Goal: Find specific page/section: Find specific page/section

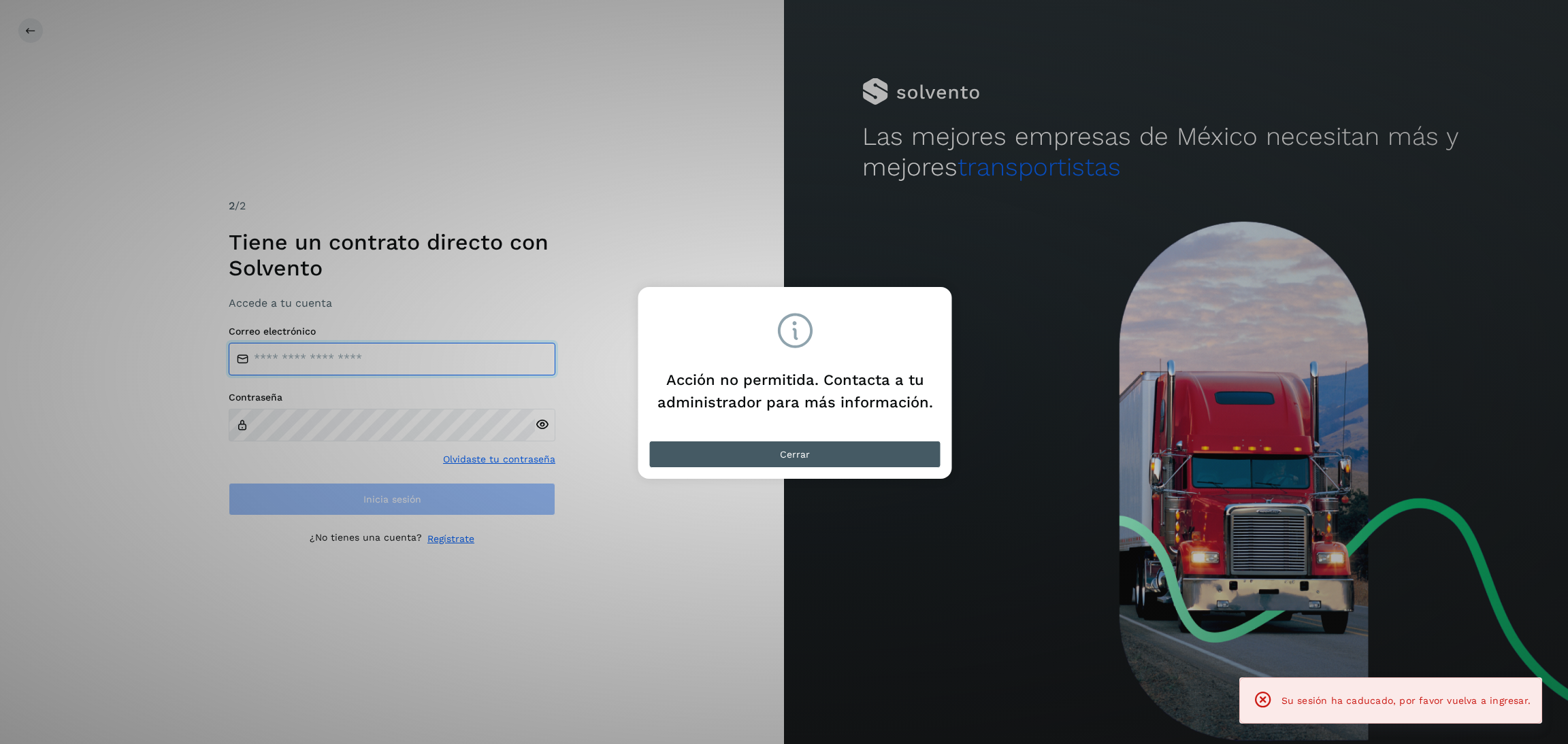
type input "**********"
drag, startPoint x: 831, startPoint y: 453, endPoint x: 676, endPoint y: 465, distance: 155.5
click at [828, 451] on button "Cerrar" at bounding box center [795, 454] width 291 height 27
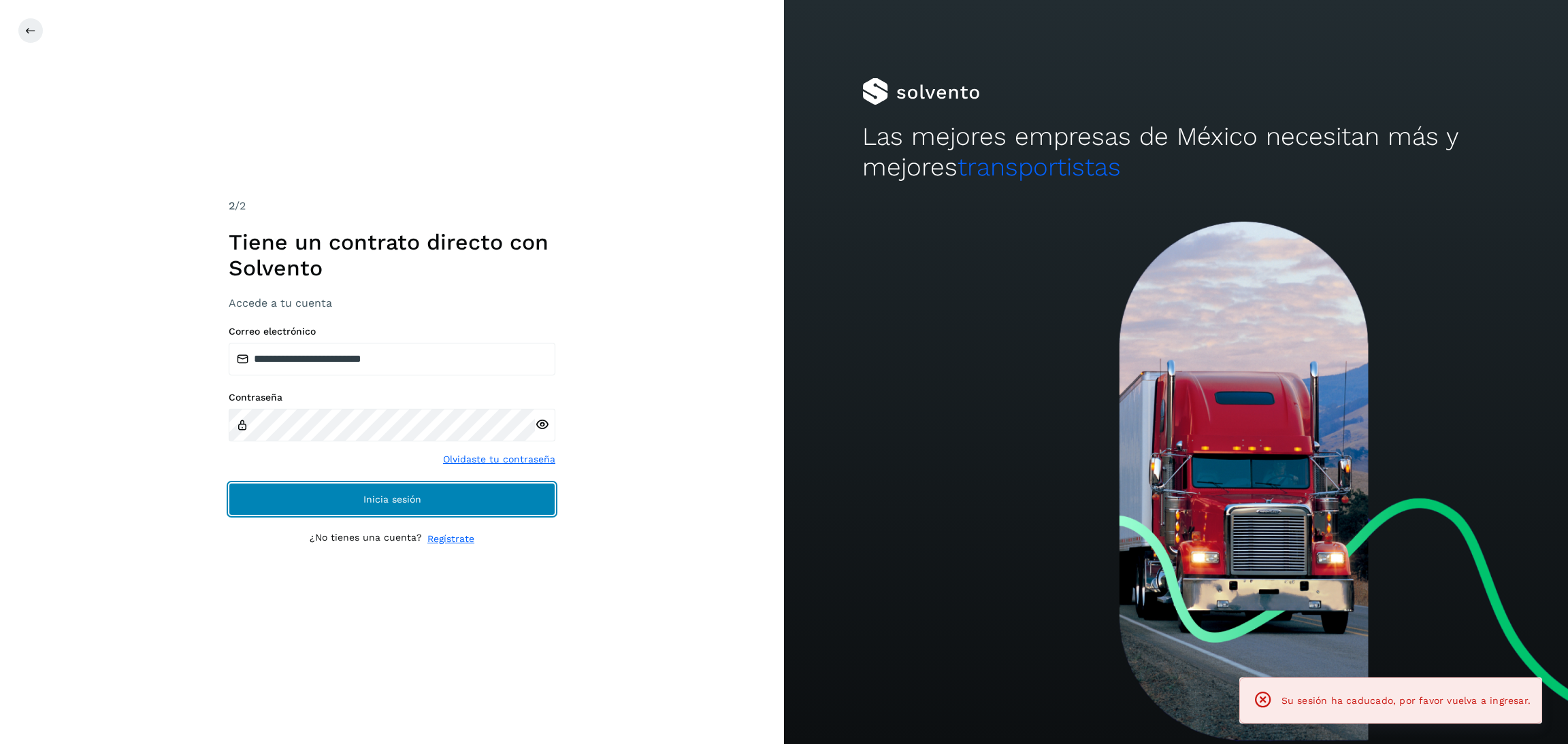
click at [504, 504] on button "Inicia sesión" at bounding box center [391, 499] width 327 height 32
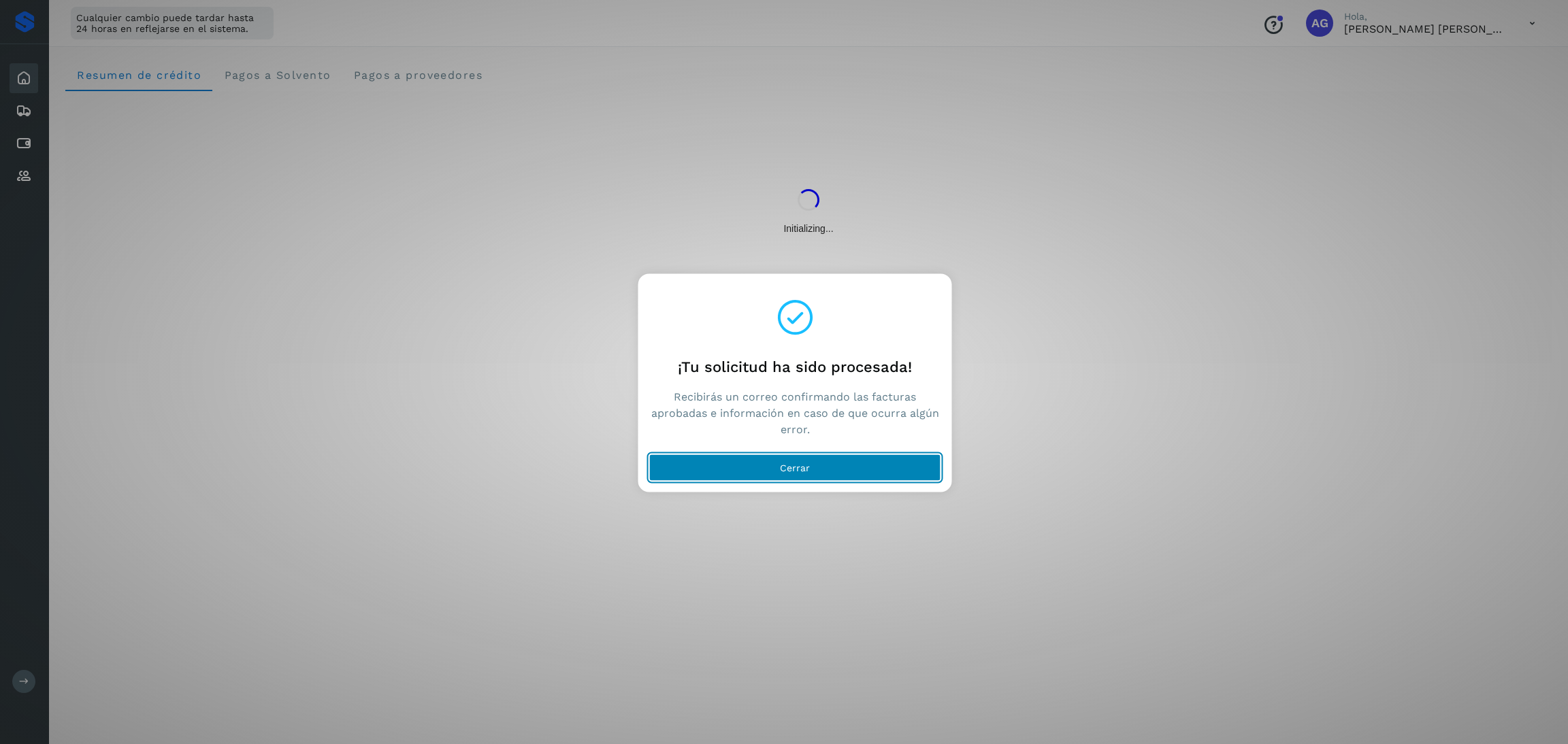
click at [715, 466] on button "Cerrar" at bounding box center [795, 468] width 291 height 27
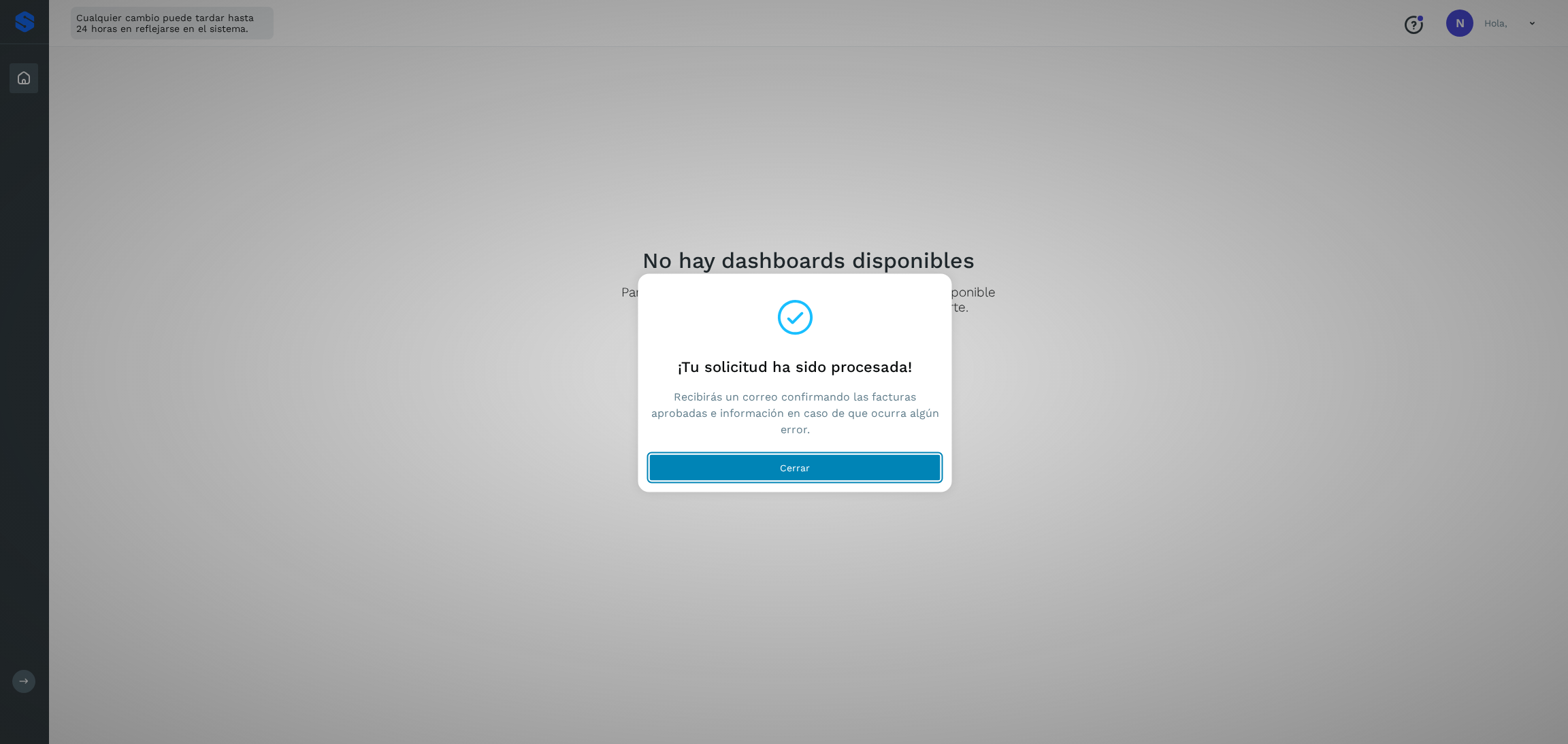
click at [881, 473] on button "Cerrar" at bounding box center [795, 468] width 291 height 27
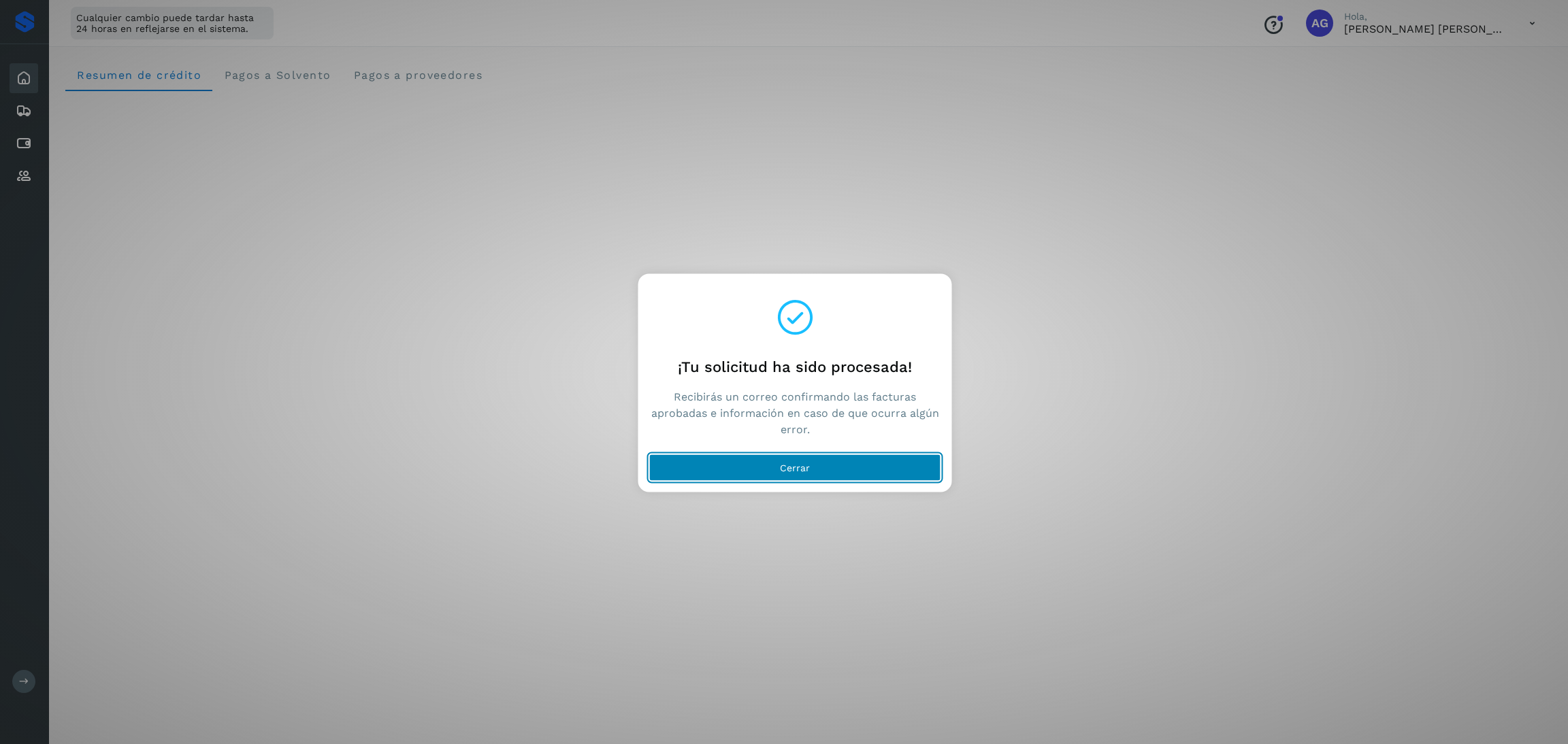
click at [811, 470] on button "Cerrar" at bounding box center [795, 468] width 291 height 27
click at [785, 463] on span "Cerrar" at bounding box center [794, 468] width 30 height 10
click at [817, 471] on button "Cerrar" at bounding box center [795, 468] width 291 height 27
click at [863, 479] on button "Cerrar" at bounding box center [795, 468] width 291 height 27
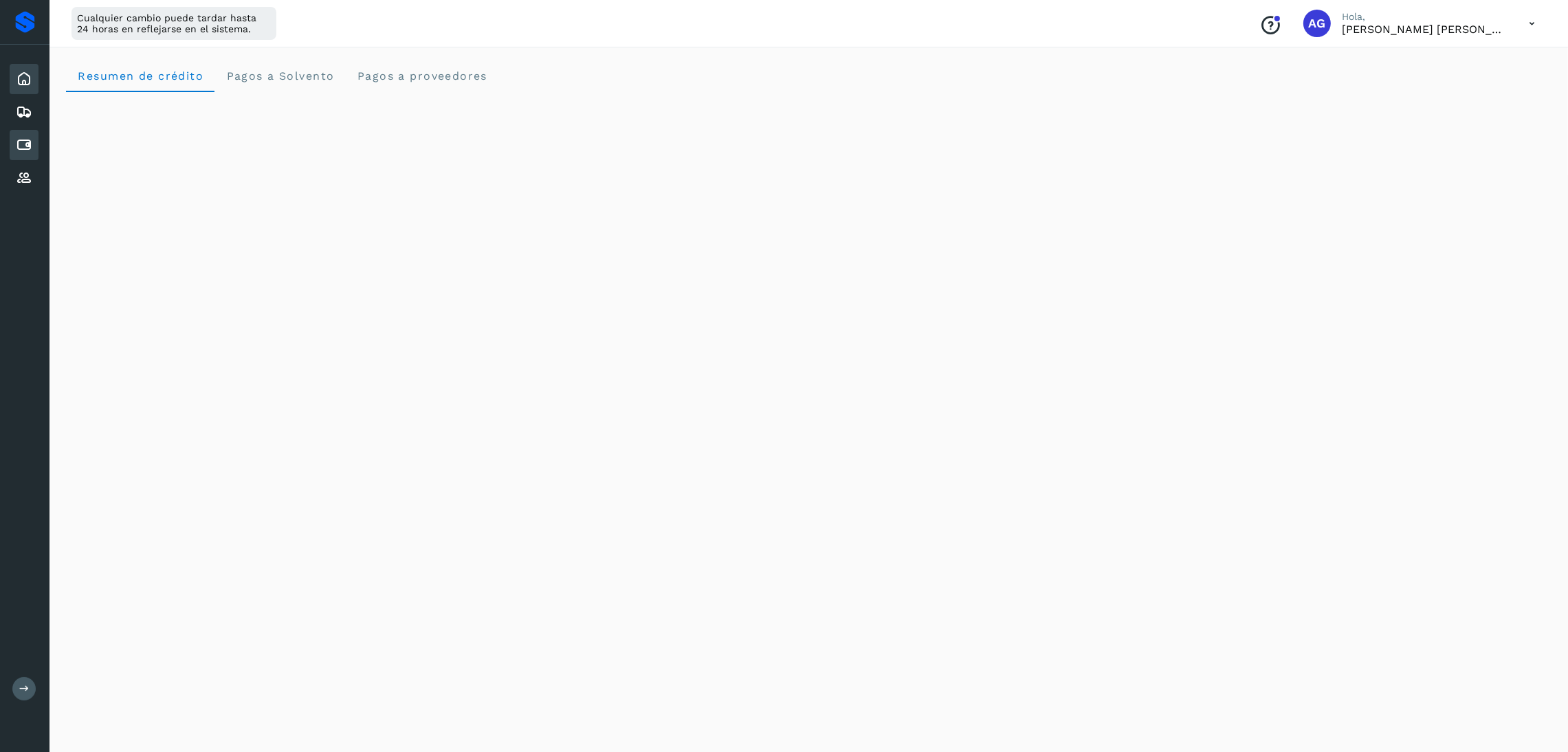
click at [24, 130] on div "Cuentas por pagar" at bounding box center [25, 145] width 29 height 30
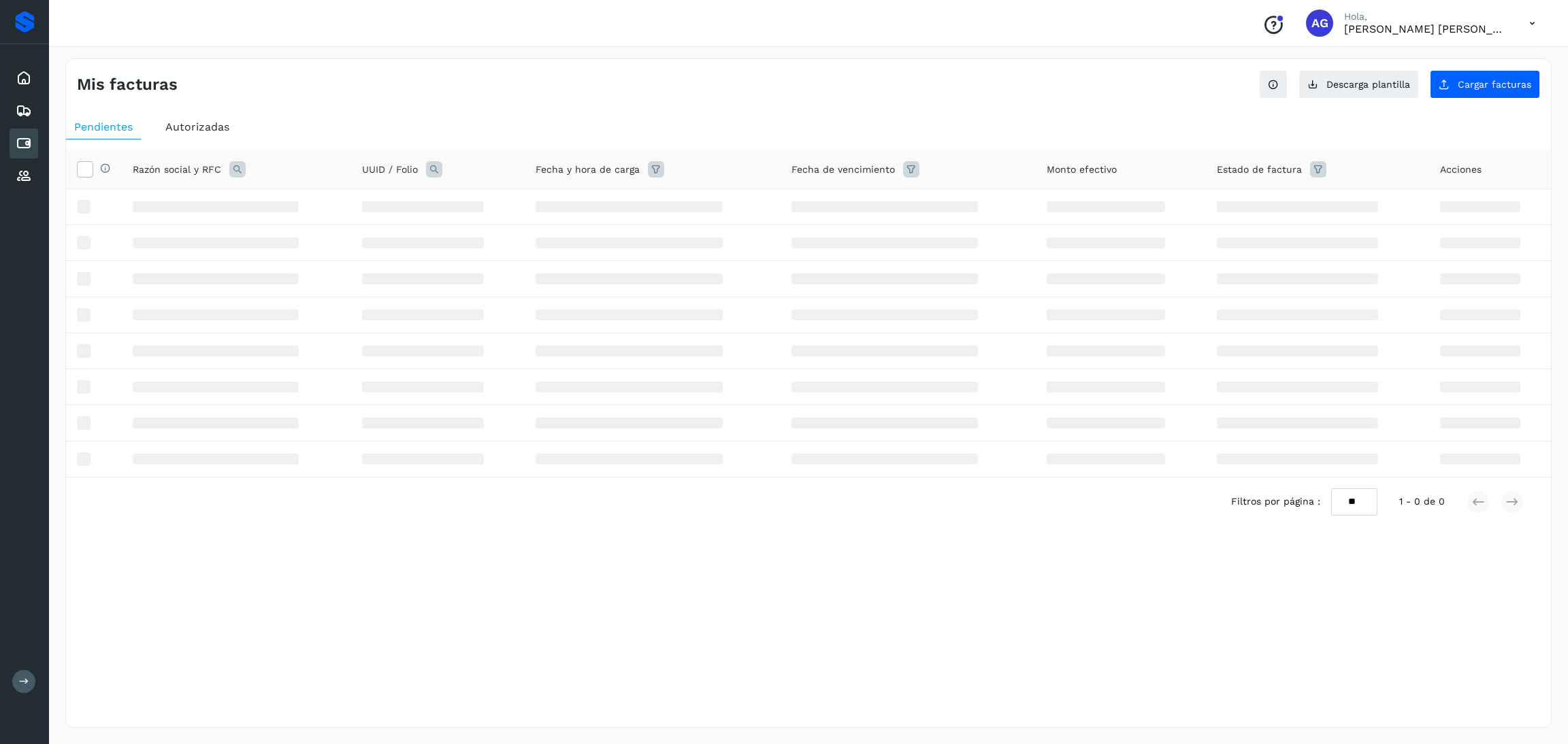
click at [22, 136] on icon at bounding box center [23, 144] width 16 height 16
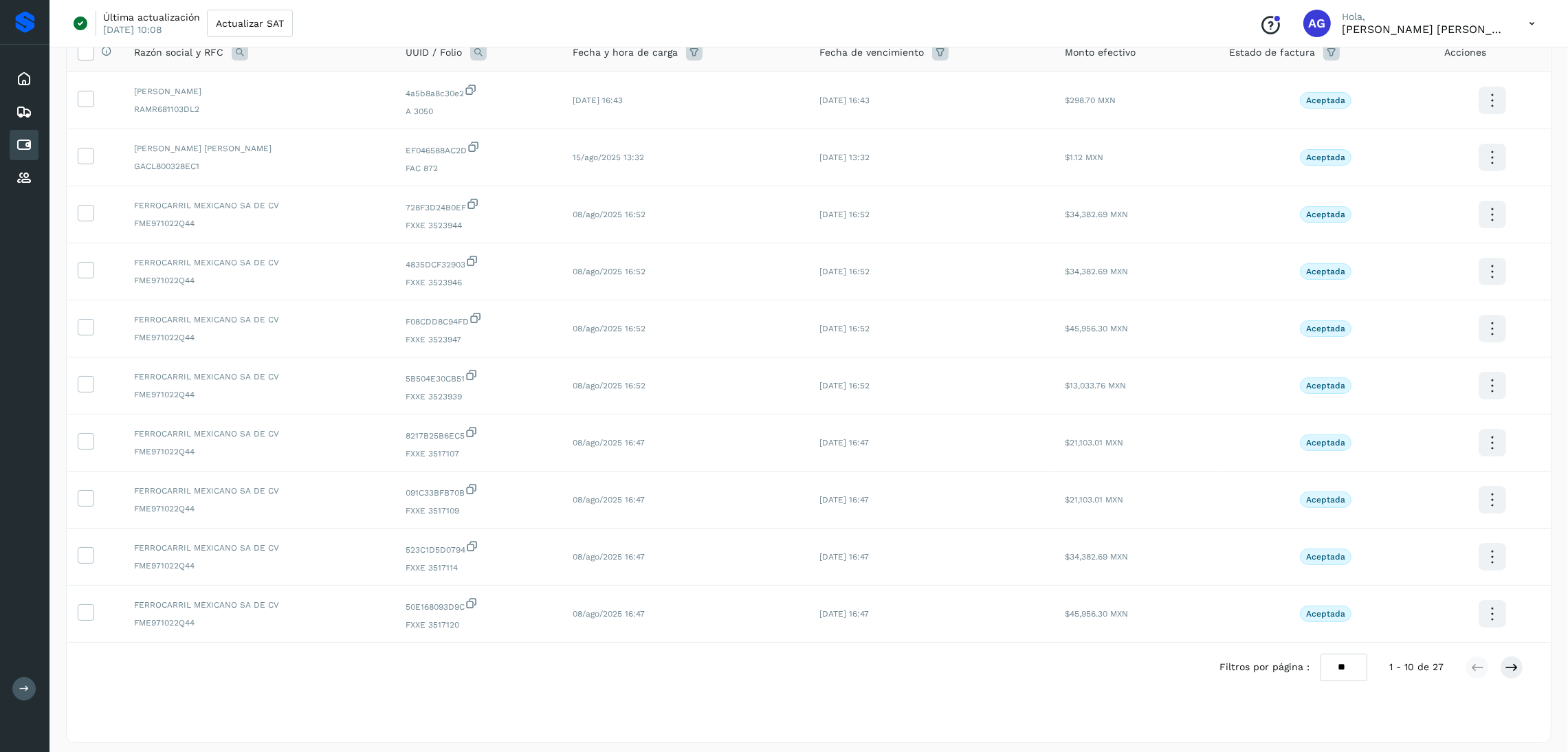
scroll to position [128, 0]
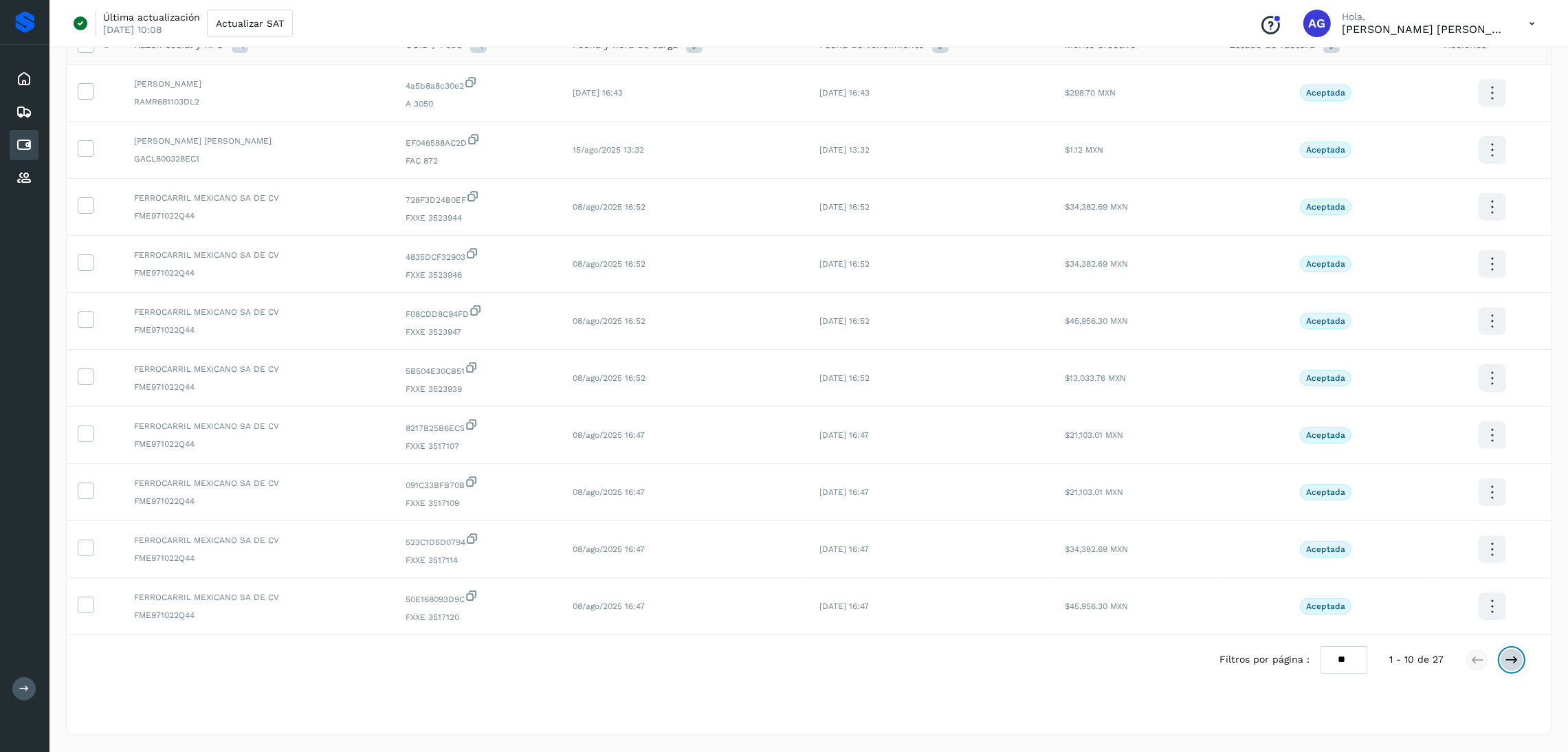
click at [1520, 658] on button at bounding box center [1512, 660] width 24 height 24
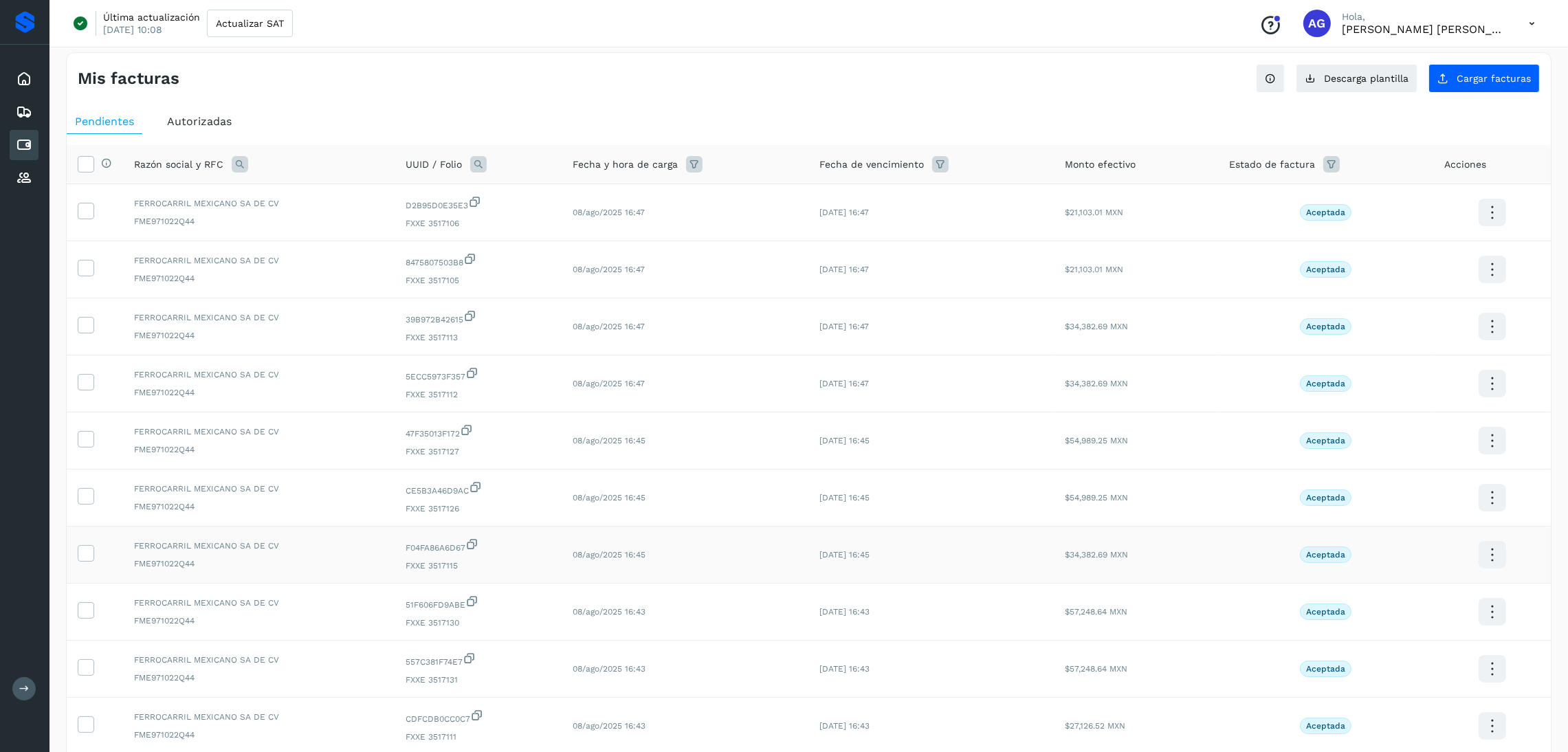
scroll to position [0, 0]
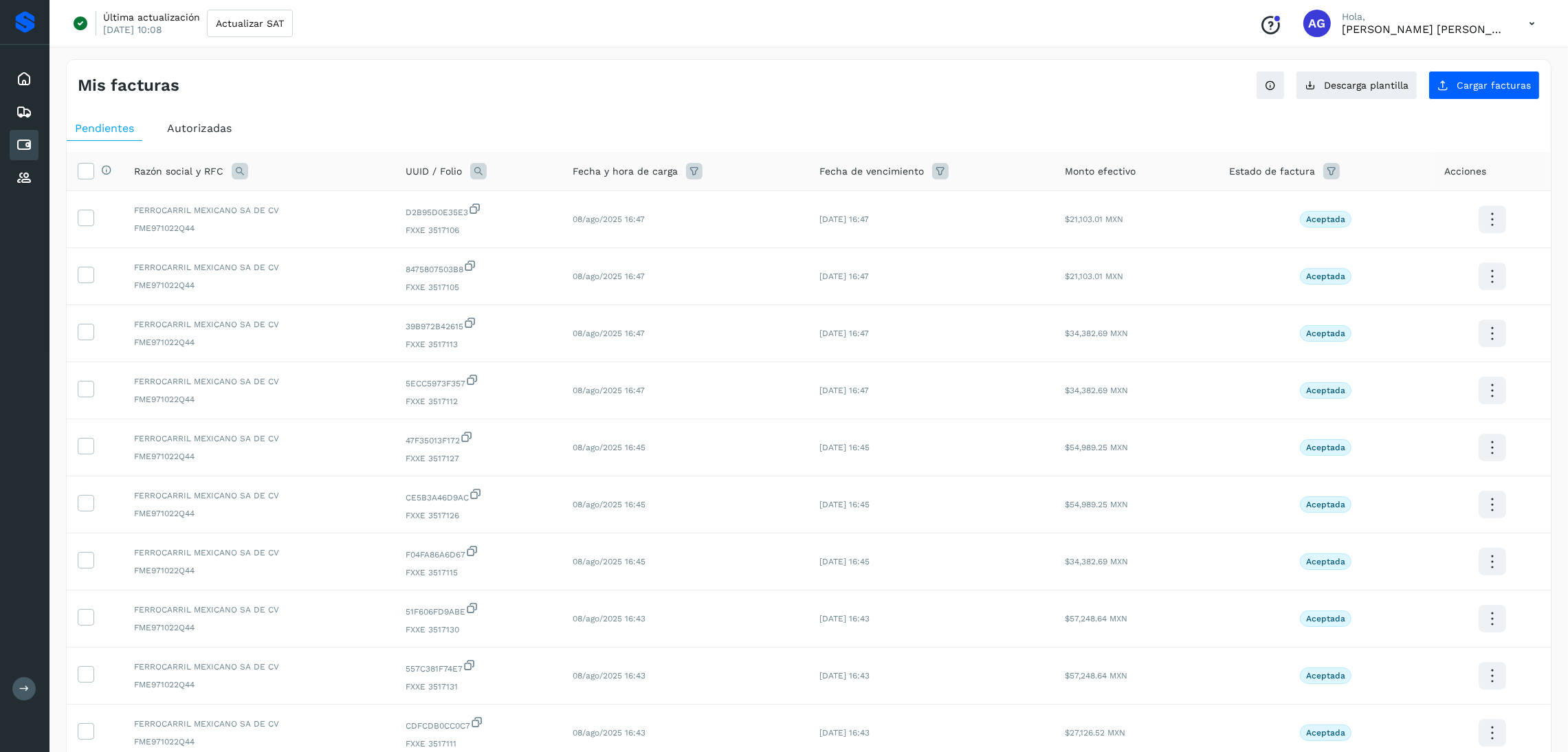
click at [211, 131] on span "Autorizadas" at bounding box center [199, 128] width 65 height 13
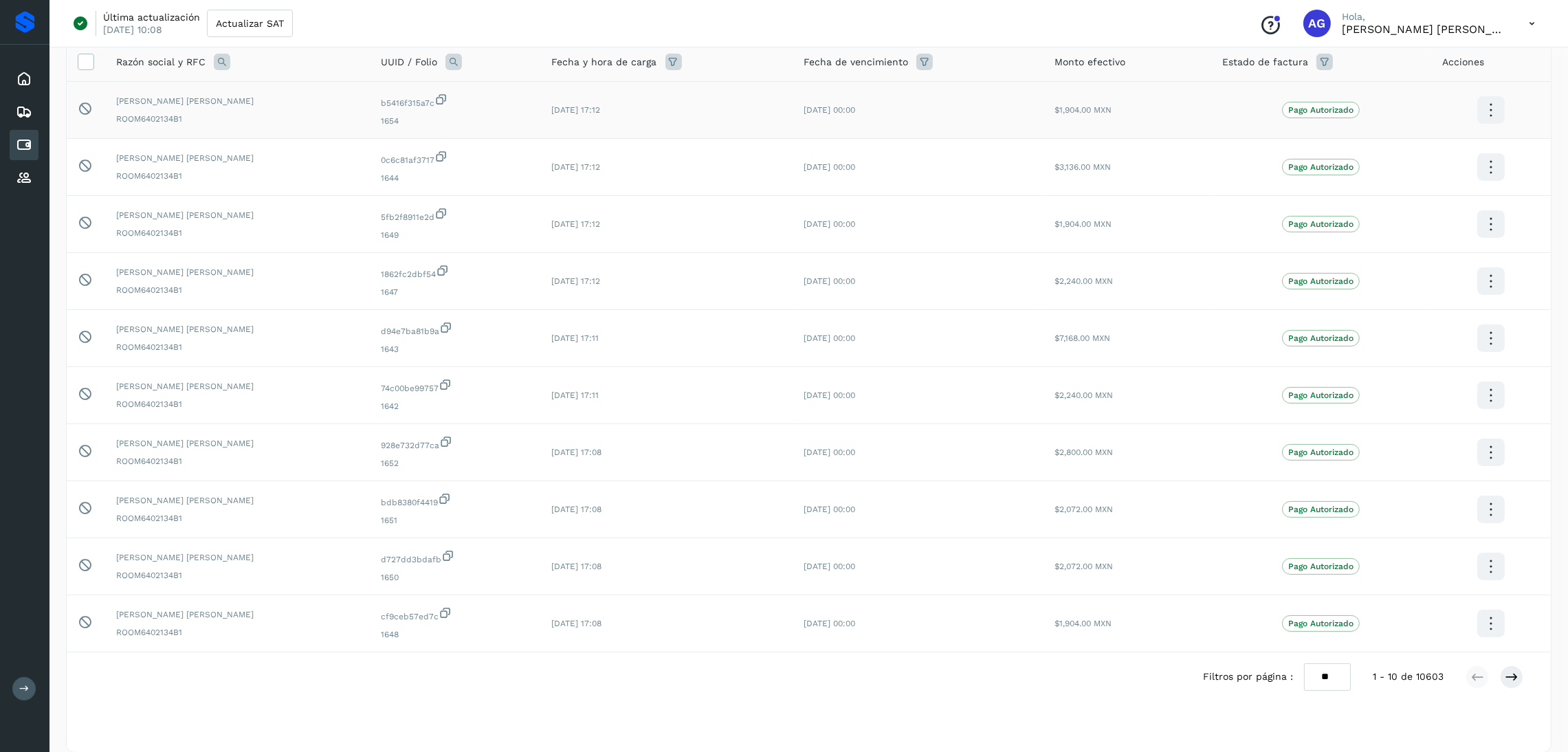
scroll to position [128, 0]
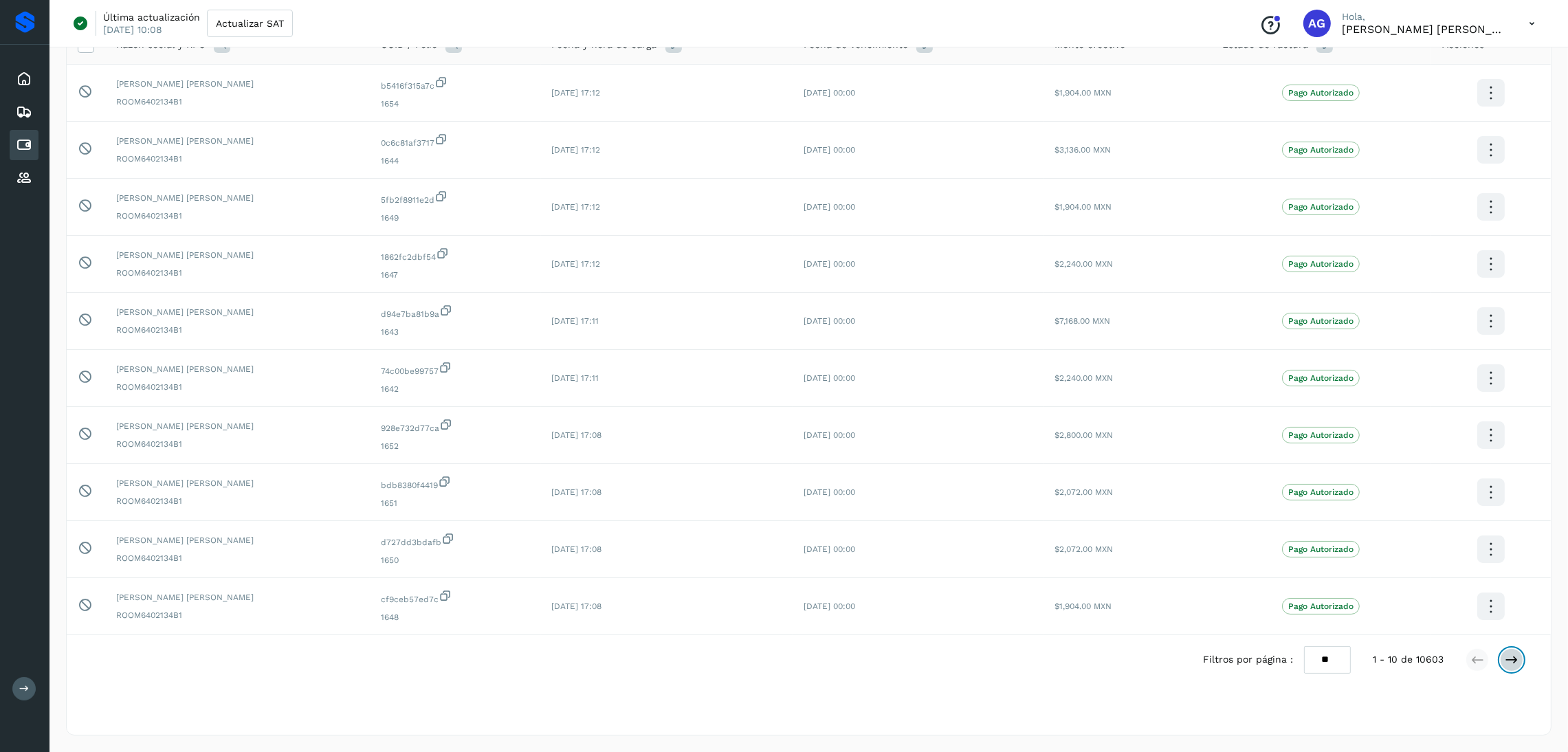
click at [1507, 659] on icon at bounding box center [1512, 660] width 14 height 14
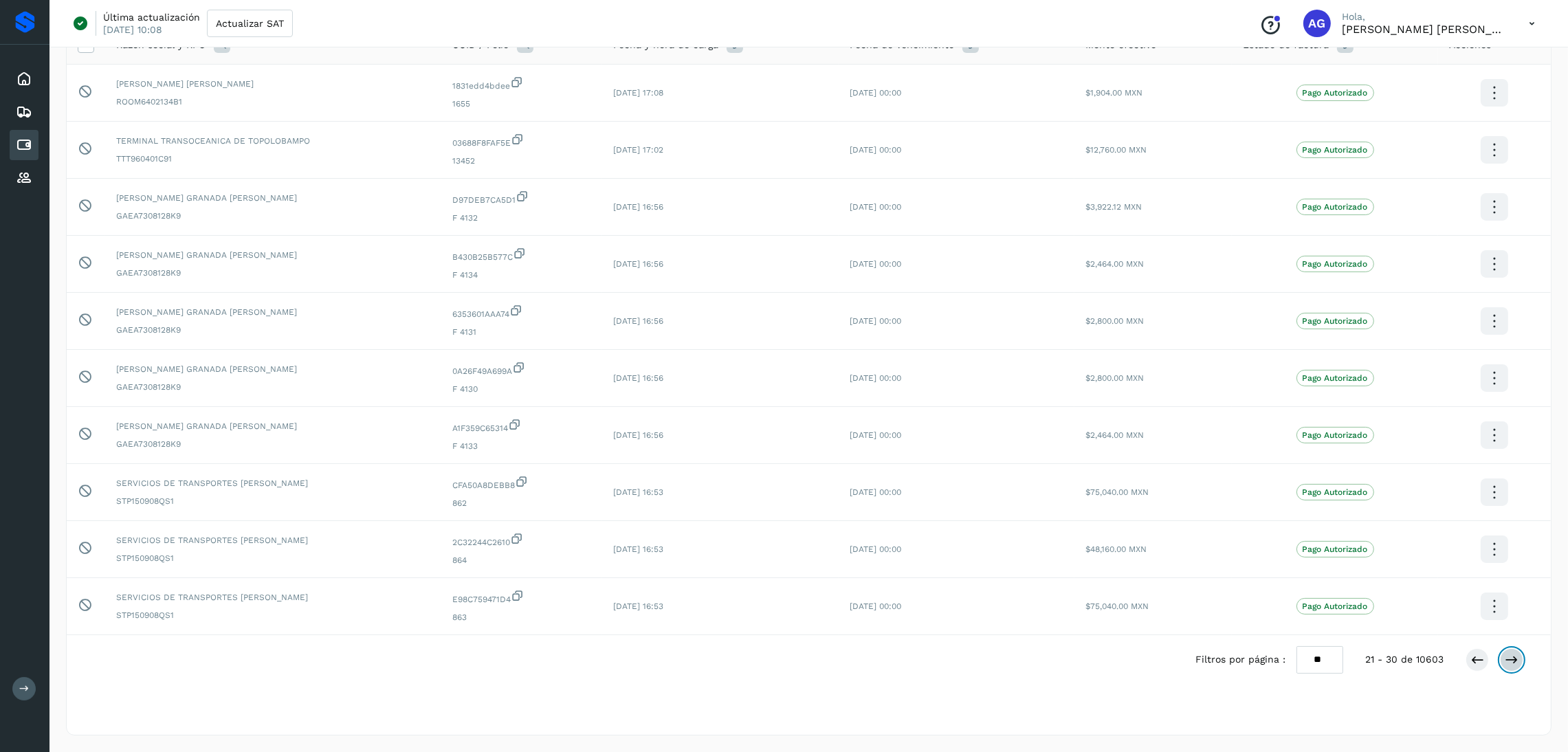
click at [1507, 659] on icon at bounding box center [1512, 660] width 14 height 14
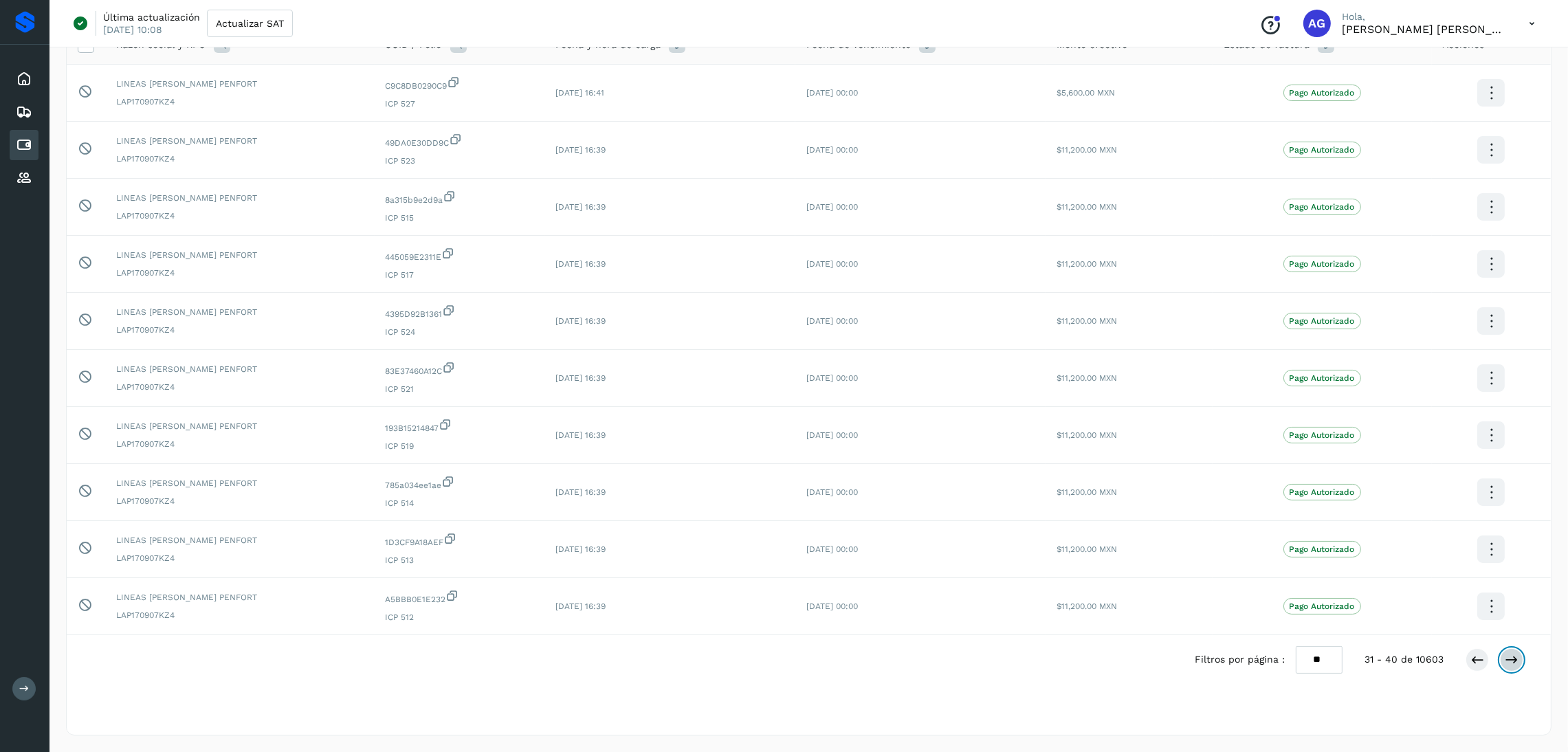
click at [1507, 659] on icon at bounding box center [1512, 660] width 14 height 14
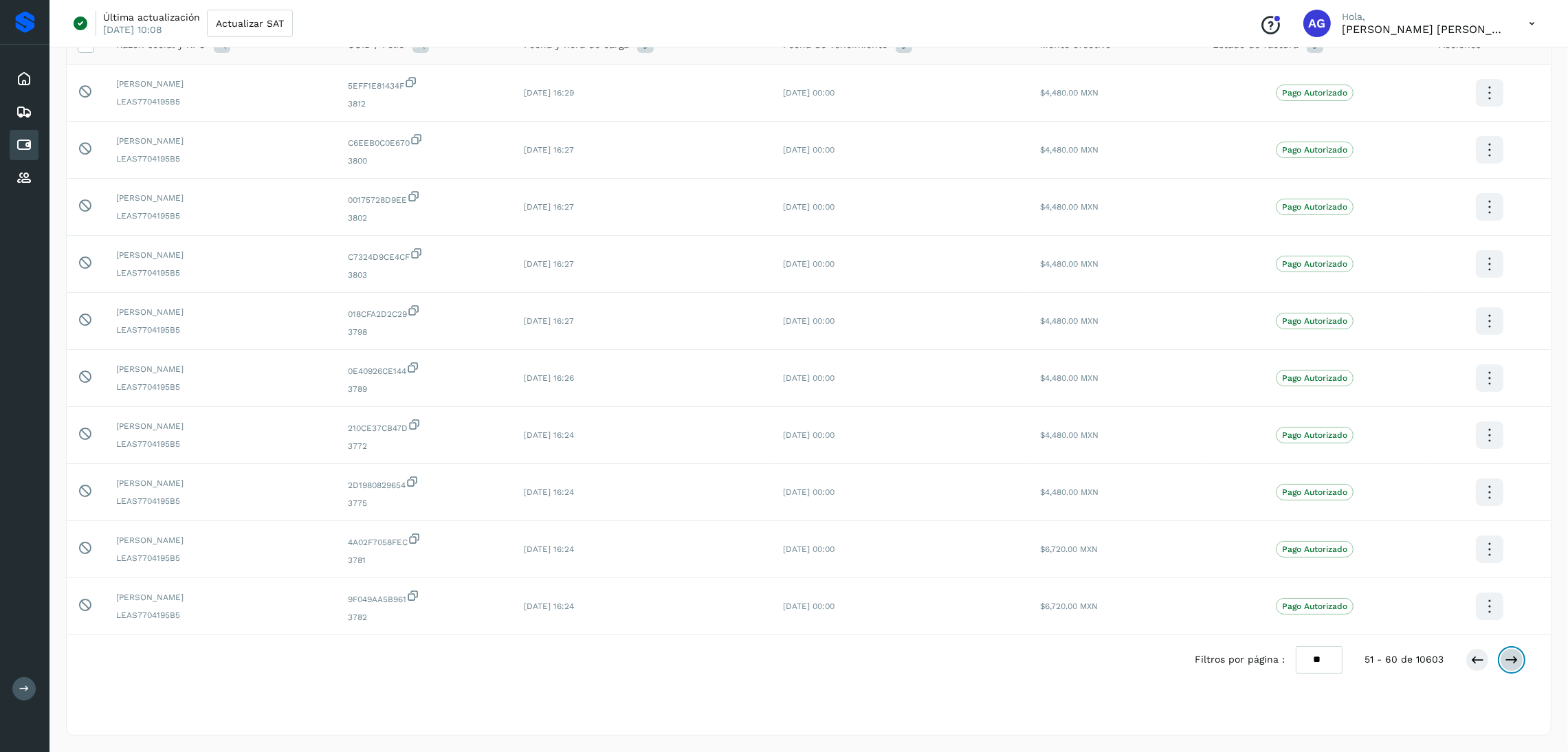
click at [1507, 659] on icon at bounding box center [1512, 660] width 14 height 14
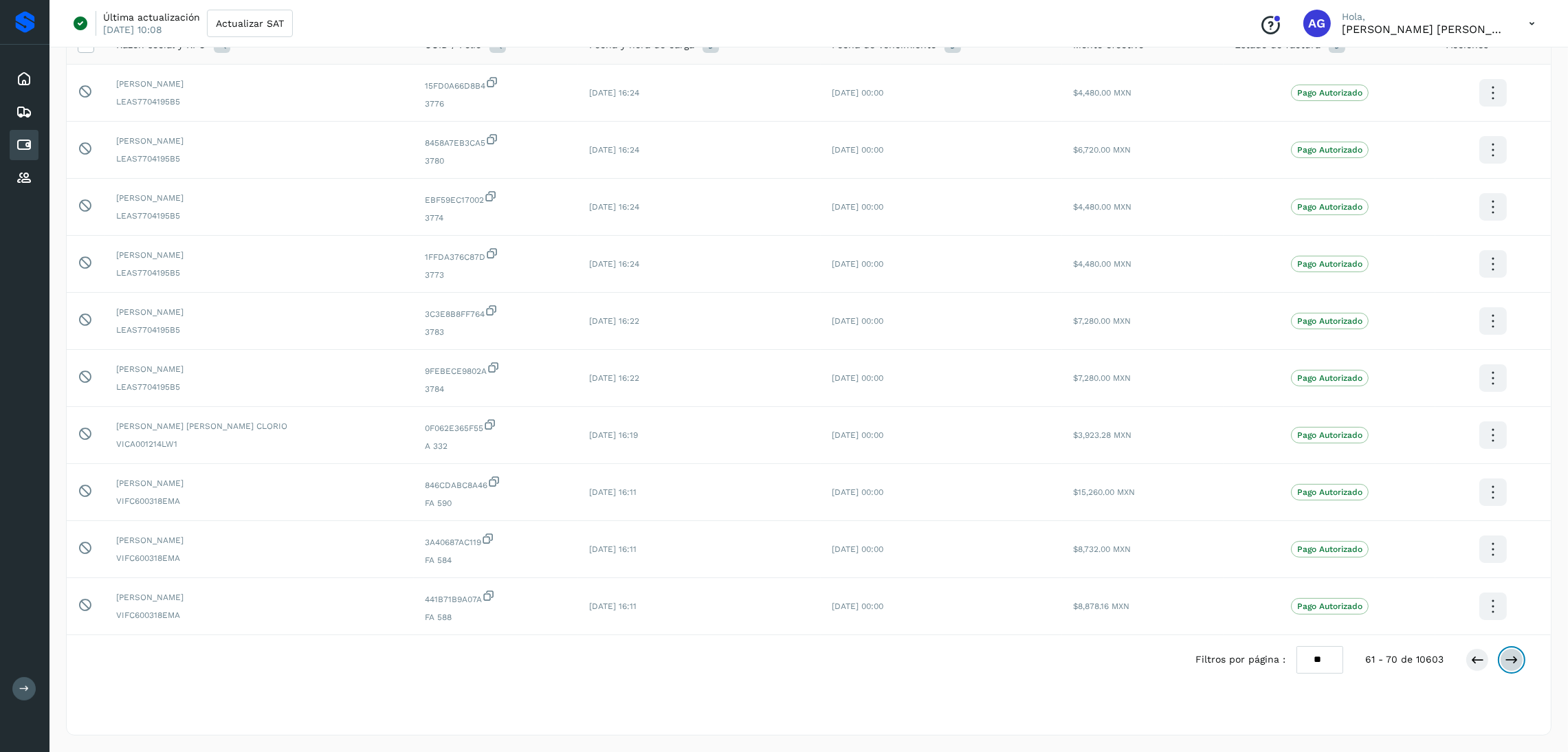
click at [1507, 659] on icon at bounding box center [1512, 660] width 14 height 14
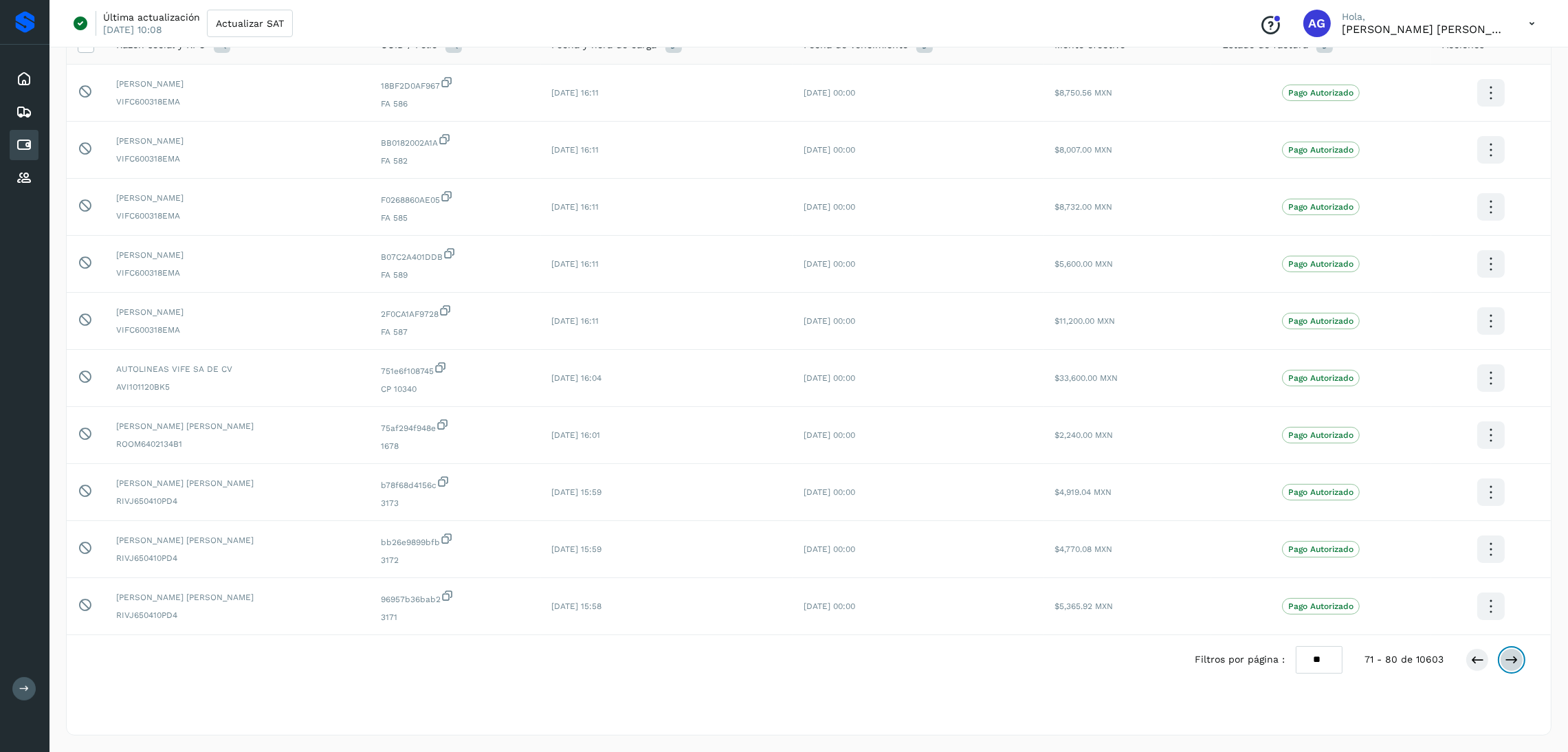
click at [1507, 659] on icon at bounding box center [1512, 660] width 14 height 14
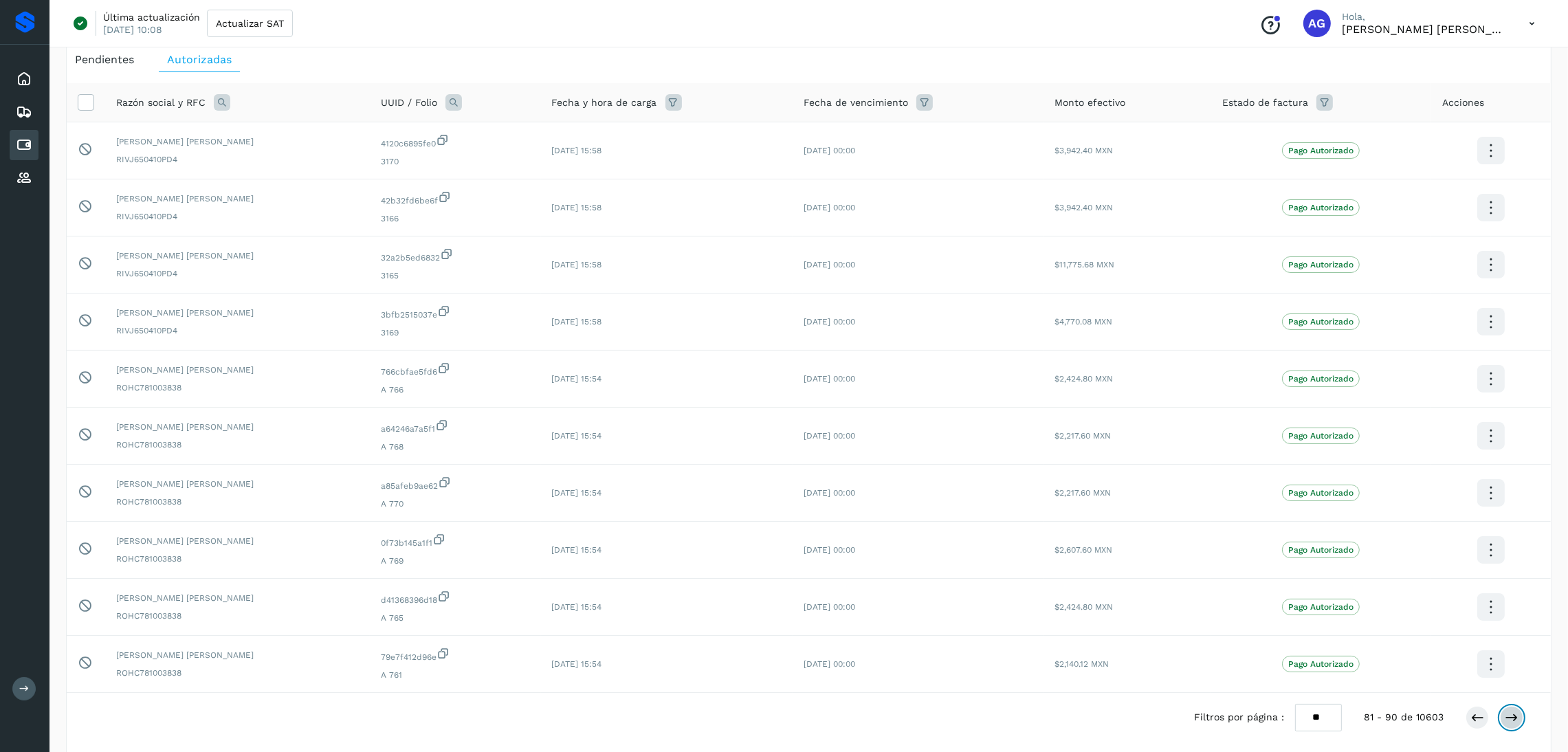
scroll to position [103, 0]
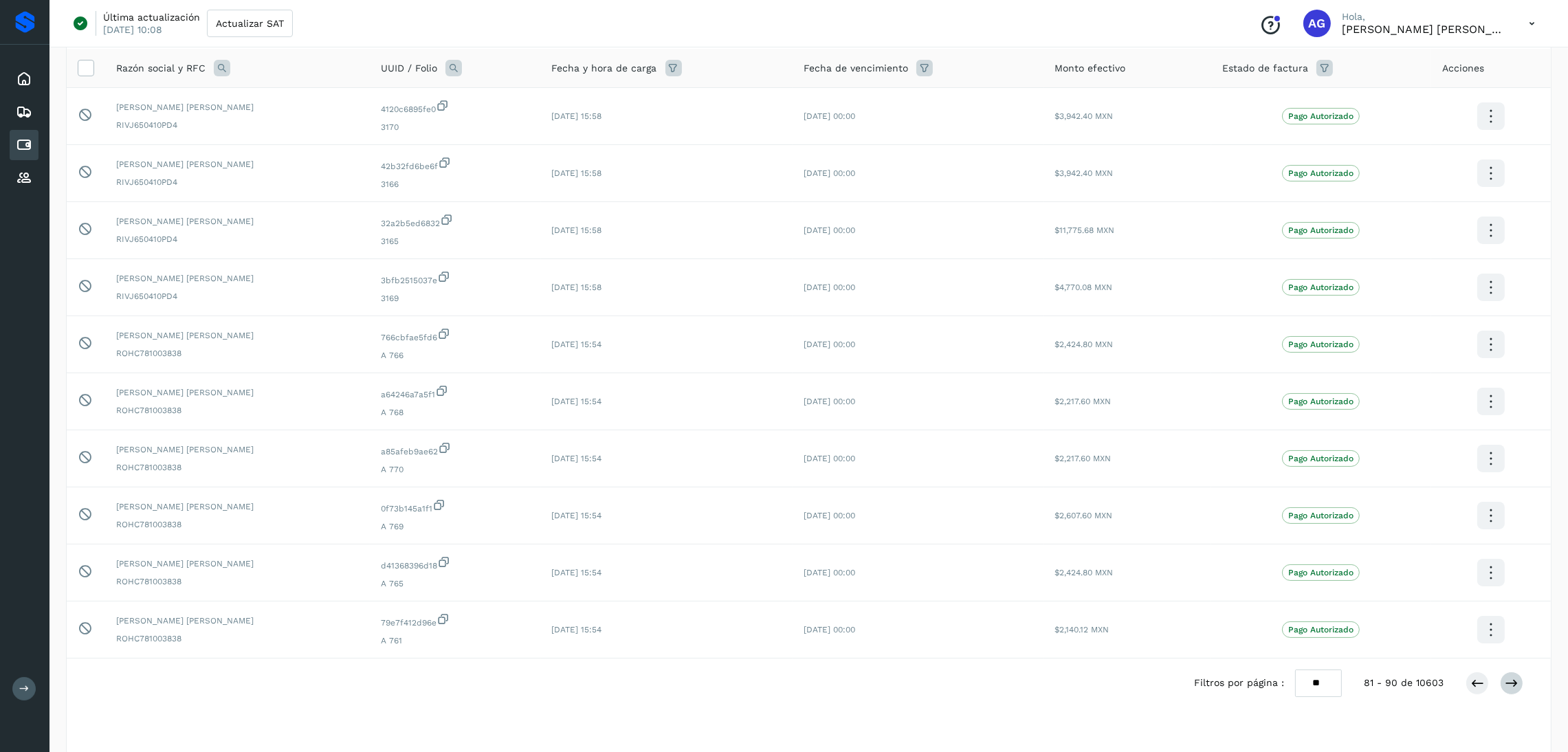
click at [1507, 659] on td at bounding box center [1492, 630] width 120 height 57
click at [1513, 693] on button at bounding box center [1512, 684] width 24 height 24
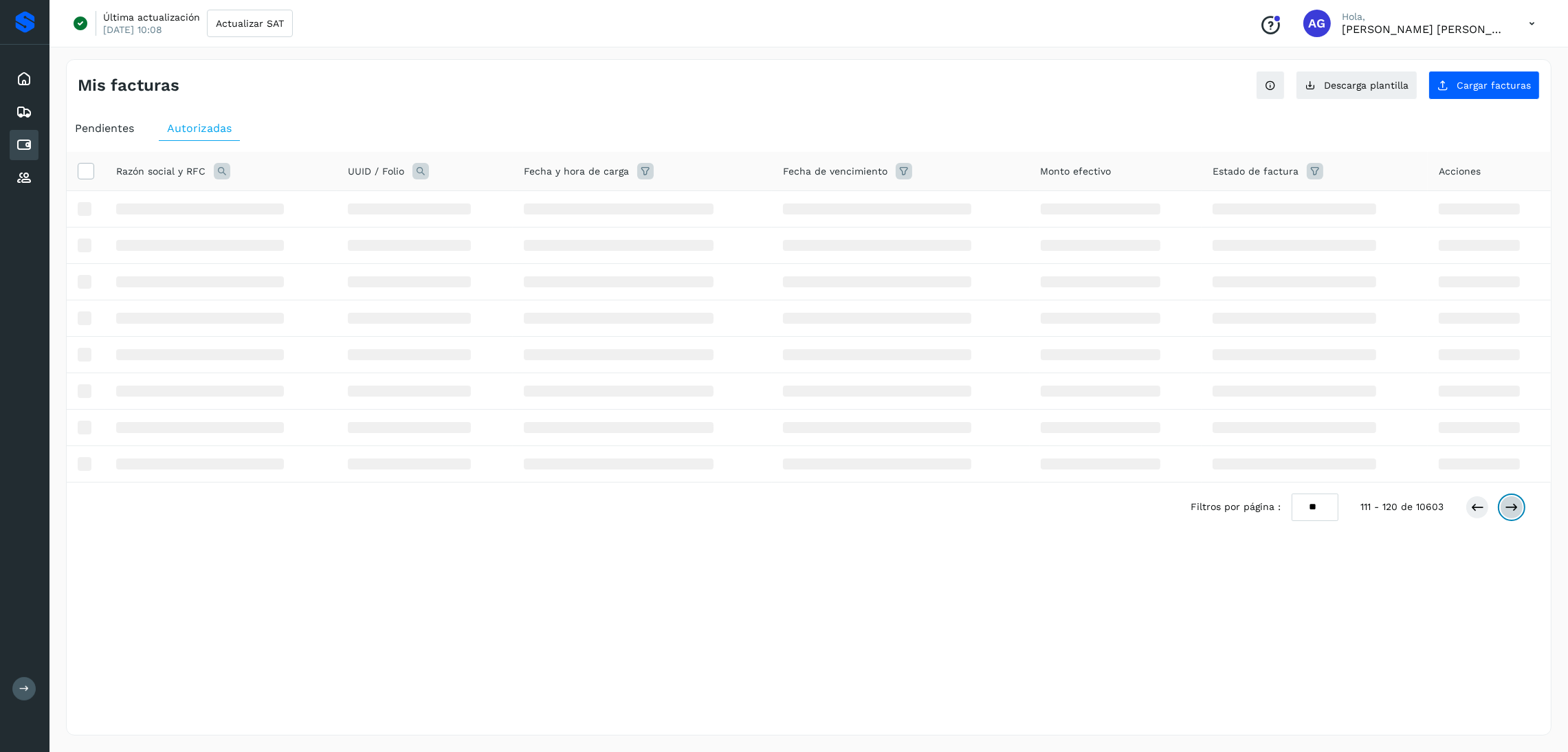
scroll to position [0, 0]
click at [1336, 508] on select "** ** **" at bounding box center [1331, 506] width 46 height 26
select select "**"
click at [1319, 496] on select "** ** **" at bounding box center [1331, 506] width 46 height 26
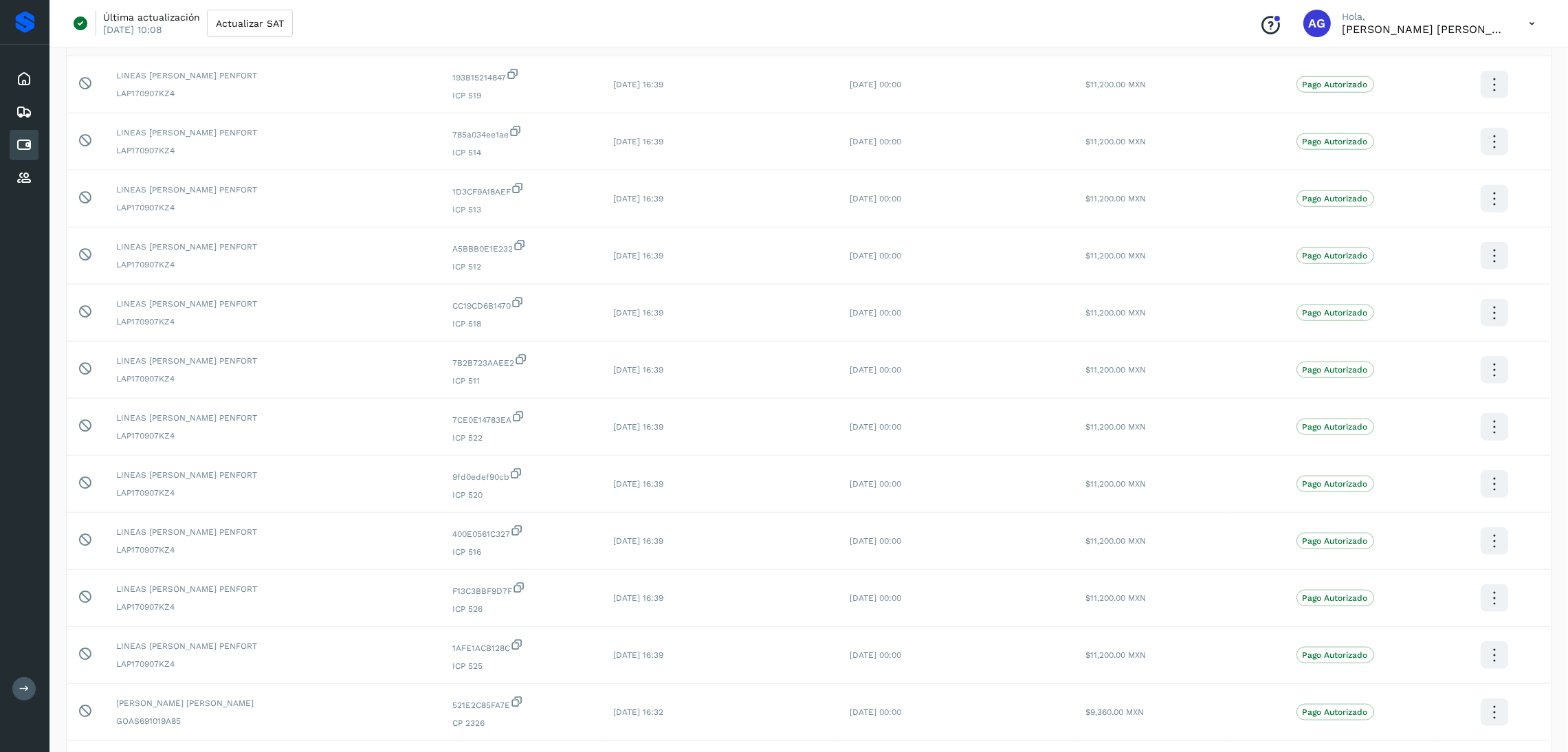
scroll to position [2416, 0]
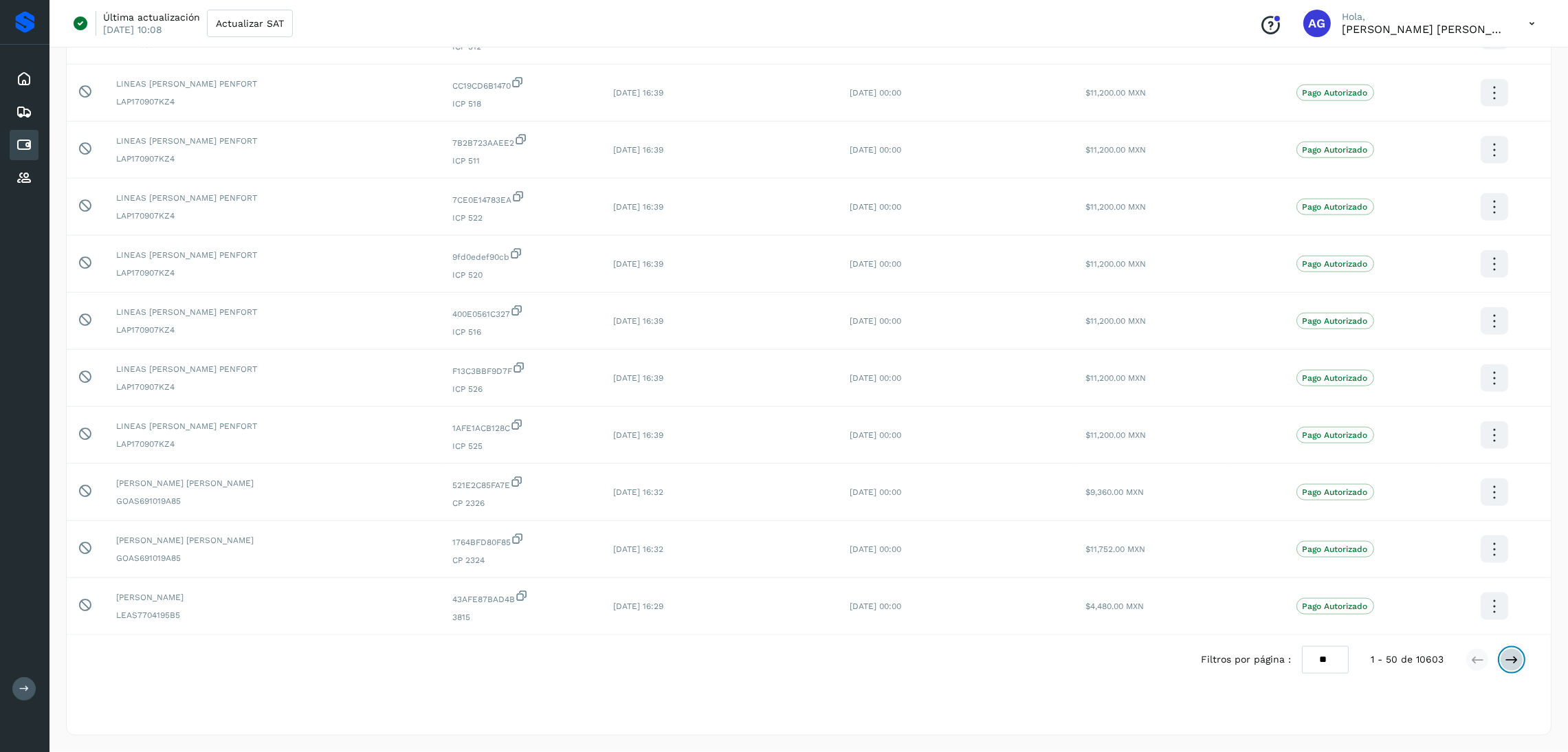
click at [1513, 665] on icon at bounding box center [1512, 660] width 14 height 14
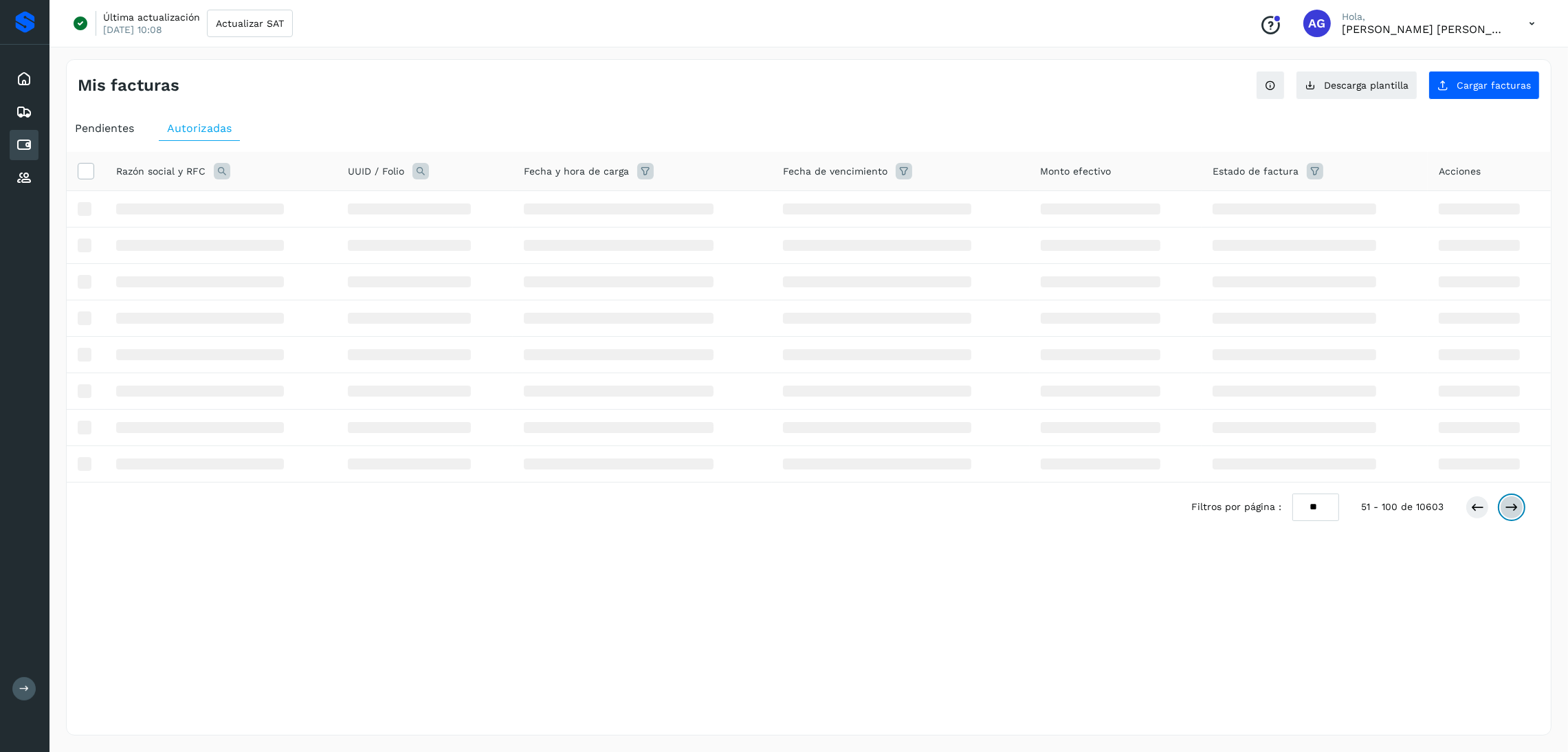
scroll to position [0, 0]
